Goal: Task Accomplishment & Management: Manage account settings

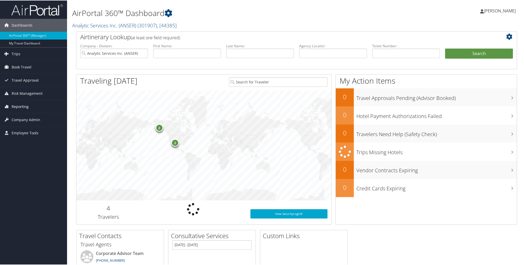
drag, startPoint x: 23, startPoint y: 105, endPoint x: 29, endPoint y: 106, distance: 6.5
click at [23, 105] on span "Reporting" at bounding box center [20, 106] width 17 height 13
click at [25, 152] on span "Company Admin" at bounding box center [26, 150] width 29 height 13
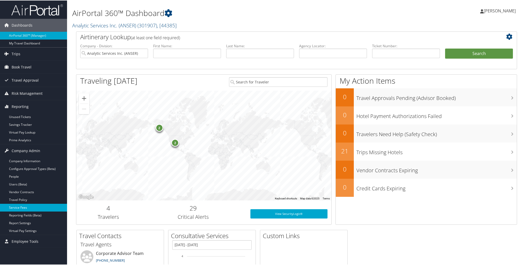
click at [28, 205] on link "Service Fees" at bounding box center [33, 207] width 67 height 8
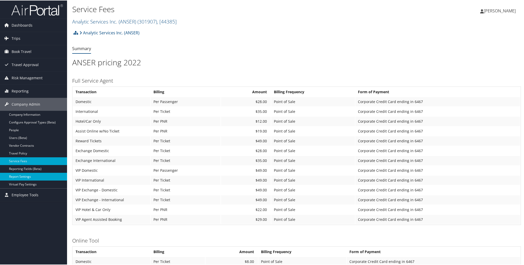
click at [25, 175] on link "Report Settings" at bounding box center [33, 176] width 67 height 8
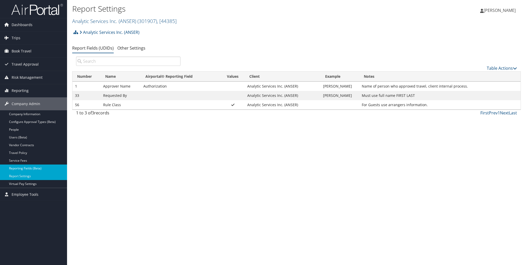
click at [25, 170] on link "Reporting Fields (Beta)" at bounding box center [33, 168] width 67 height 8
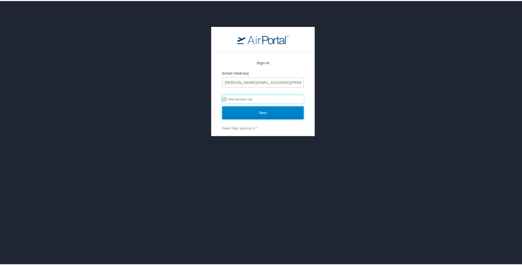
click at [249, 111] on input "Next" at bounding box center [263, 111] width 82 height 13
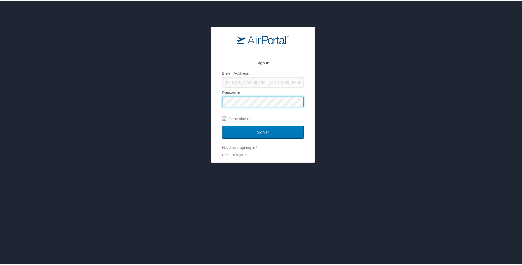
click at [222, 125] on input "Sign In" at bounding box center [263, 131] width 82 height 13
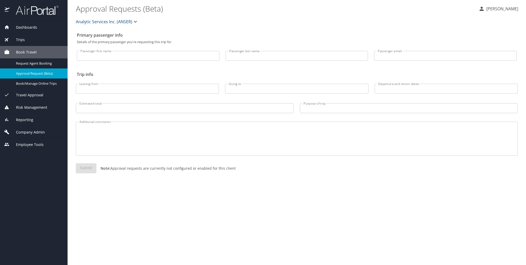
click at [29, 132] on span "Company Admin" at bounding box center [27, 132] width 35 height 6
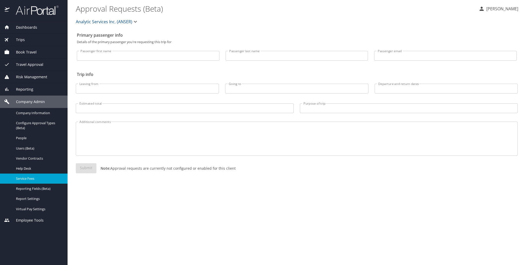
click at [37, 181] on span "Service Fees" at bounding box center [38, 178] width 45 height 5
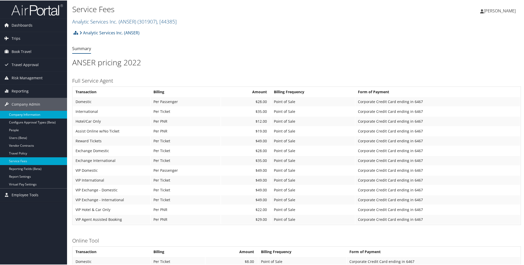
click at [39, 113] on link "Company Information" at bounding box center [33, 114] width 67 height 8
